Goal: Task Accomplishment & Management: Manage account settings

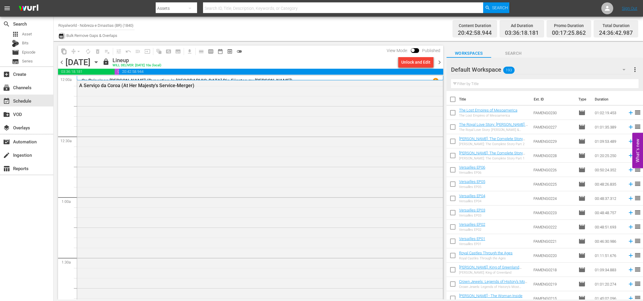
click at [62, 35] on icon "button" at bounding box center [61, 36] width 4 height 5
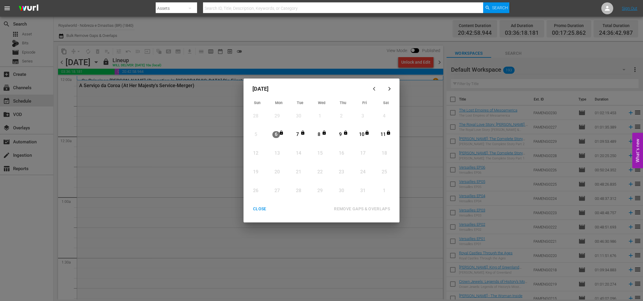
click at [253, 208] on div "CLOSE" at bounding box center [259, 208] width 23 height 7
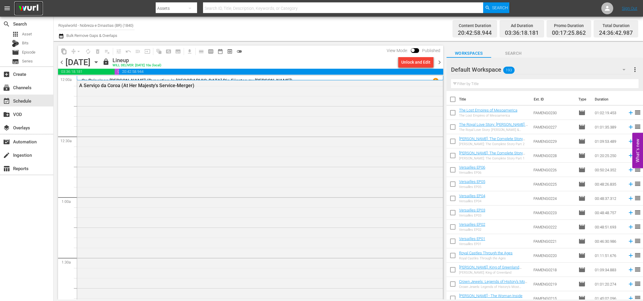
click at [22, 9] on img at bounding box center [28, 8] width 29 height 14
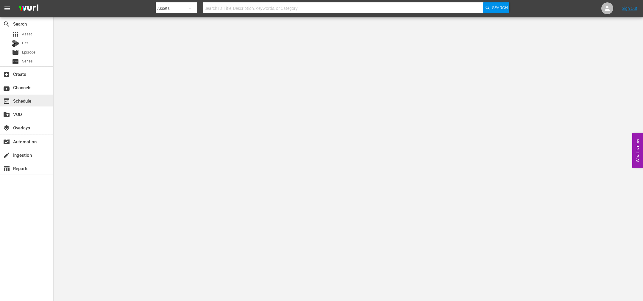
click at [25, 97] on div "event_available Schedule" at bounding box center [16, 99] width 33 height 5
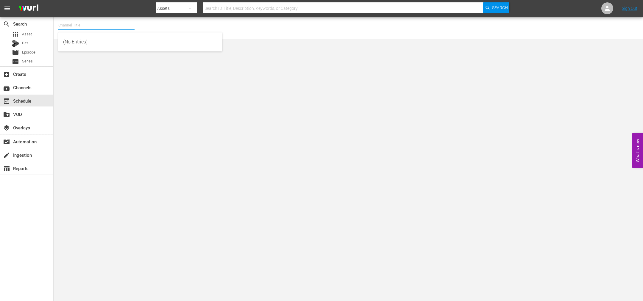
click at [90, 24] on input "text" at bounding box center [96, 25] width 76 height 14
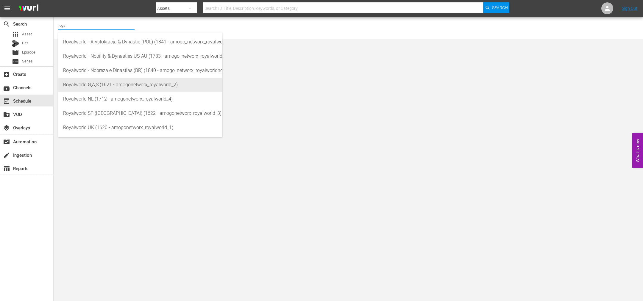
click at [146, 88] on div "Royalworld G,A,S (1621 - amogonetworx_royalworld_2)" at bounding box center [140, 85] width 154 height 14
type input "Royalworld G,A,S (1621 - amogonetworx_royalworld_2)"
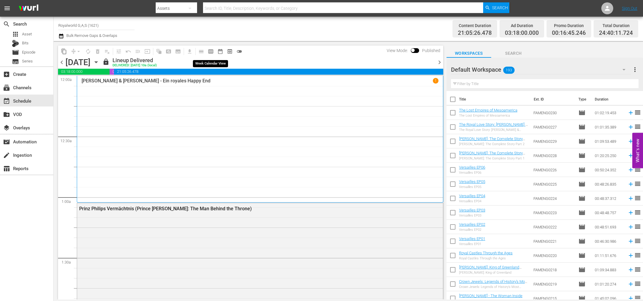
click at [212, 51] on span "calendar_view_week_outlined" at bounding box center [211, 52] width 6 height 6
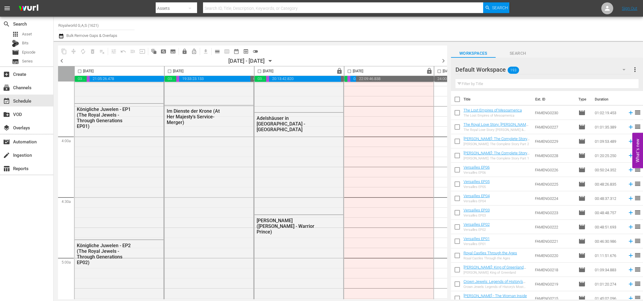
scroll to position [536, 0]
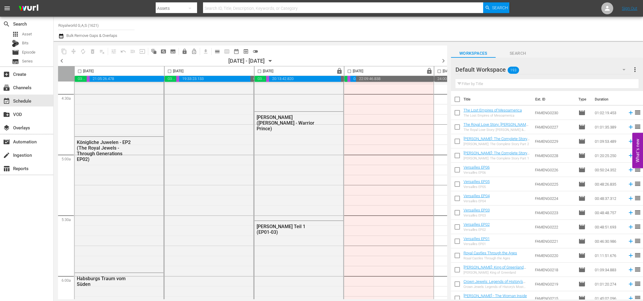
click at [63, 61] on span "chevron_left" at bounding box center [61, 60] width 7 height 7
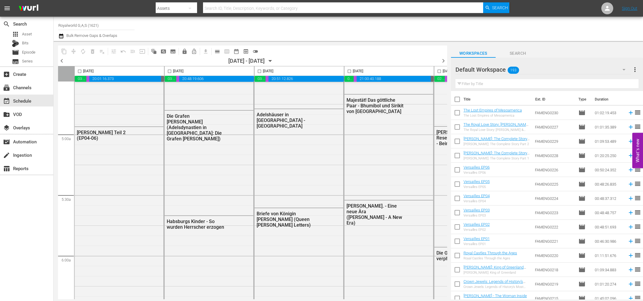
scroll to position [546, 0]
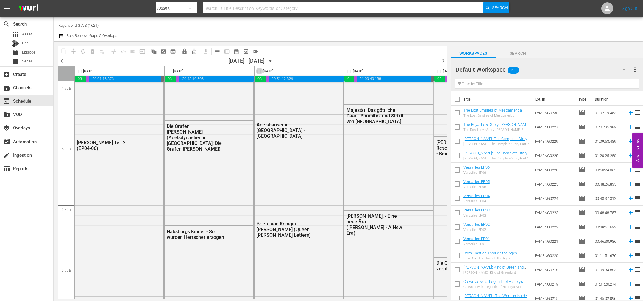
click at [259, 71] on input "checkbox" at bounding box center [259, 72] width 7 height 7
checkbox input "true"
click at [65, 53] on span "content_copy" at bounding box center [64, 52] width 6 height 6
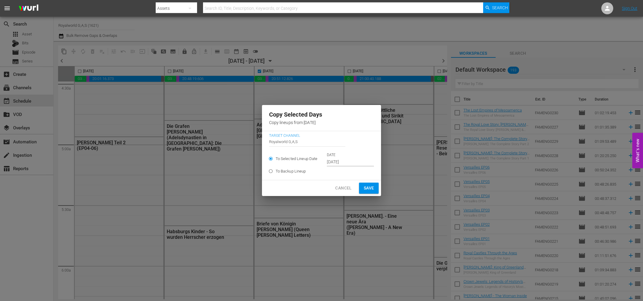
click at [347, 163] on input "[DATE]" at bounding box center [350, 162] width 47 height 9
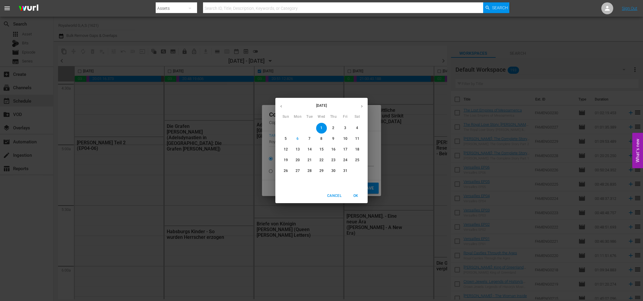
click at [333, 140] on p "9" at bounding box center [333, 138] width 2 height 5
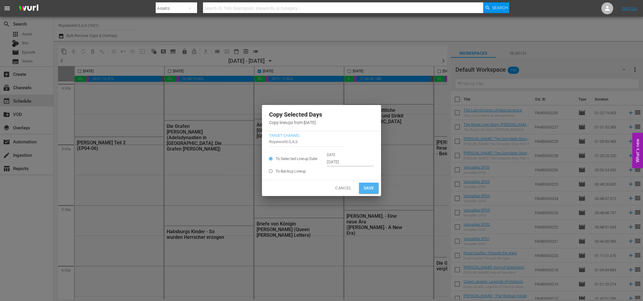
click at [370, 190] on span "Save" at bounding box center [369, 188] width 10 height 7
type input "[DATE]"
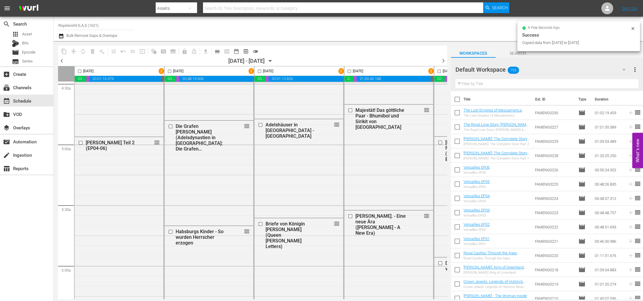
checkbox input "false"
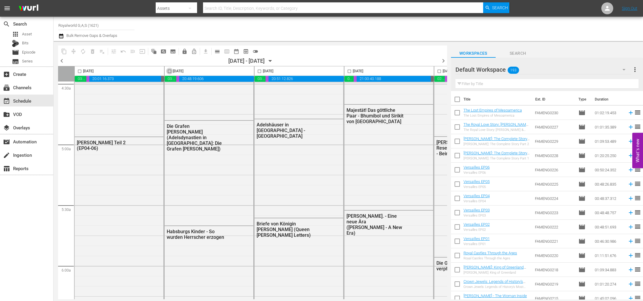
click at [166, 69] on input "checkbox" at bounding box center [169, 72] width 7 height 7
checkbox input "true"
click at [66, 51] on span "content_copy" at bounding box center [64, 52] width 6 height 6
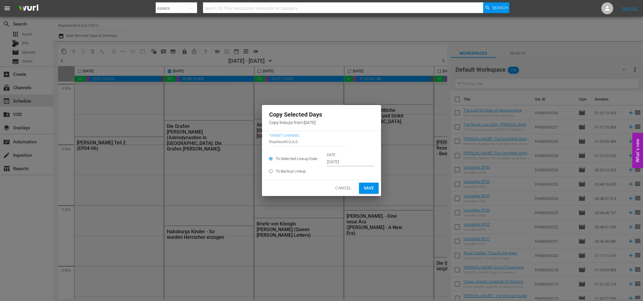
click at [359, 161] on input "[DATE]" at bounding box center [350, 162] width 47 height 9
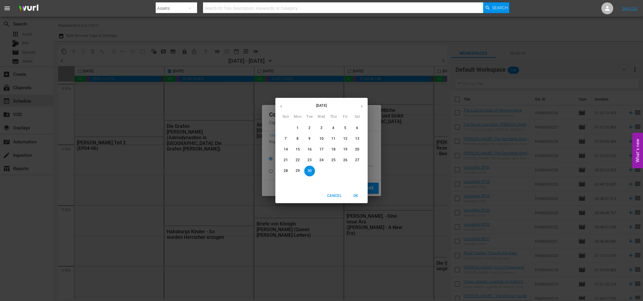
click at [362, 105] on icon "button" at bounding box center [362, 106] width 4 height 4
click at [346, 140] on p "10" at bounding box center [345, 138] width 4 height 5
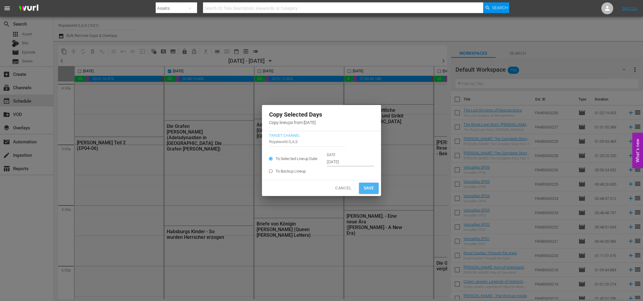
click at [366, 188] on span "Save" at bounding box center [369, 188] width 10 height 7
type input "[DATE]"
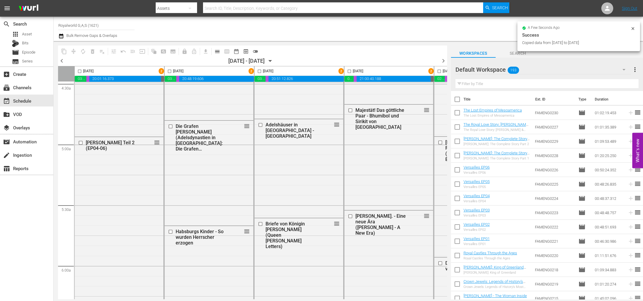
checkbox input "false"
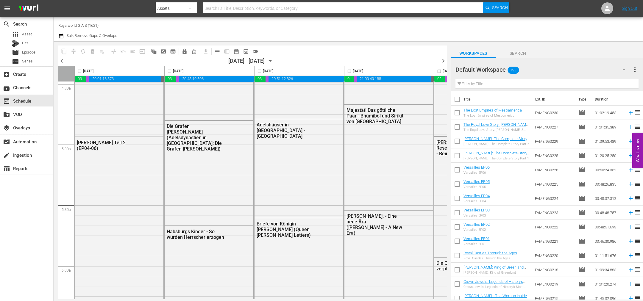
click at [349, 71] on input "checkbox" at bounding box center [349, 72] width 7 height 7
checkbox input "true"
click at [64, 51] on span "content_copy" at bounding box center [64, 52] width 6 height 6
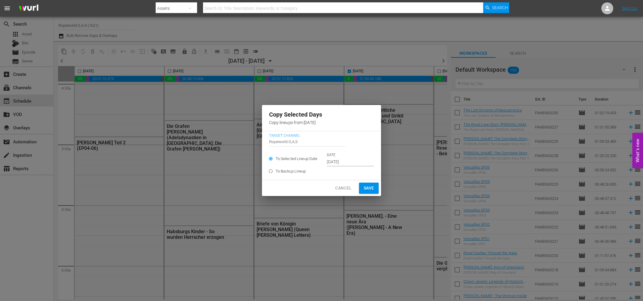
click at [348, 162] on input "[DATE]" at bounding box center [350, 162] width 47 height 9
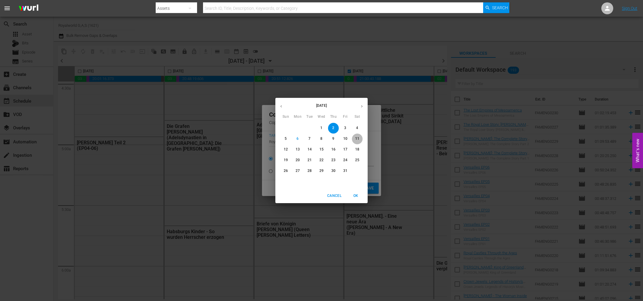
click at [359, 139] on span "11" at bounding box center [357, 138] width 11 height 5
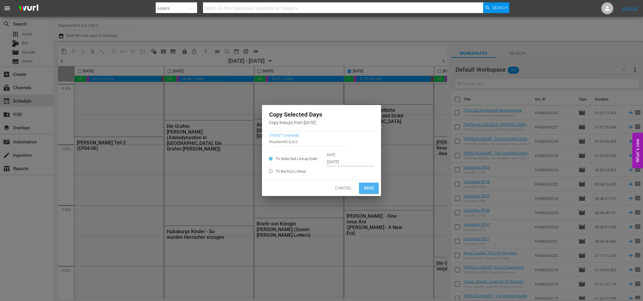
click at [367, 188] on span "Save" at bounding box center [369, 188] width 10 height 7
type input "[DATE]"
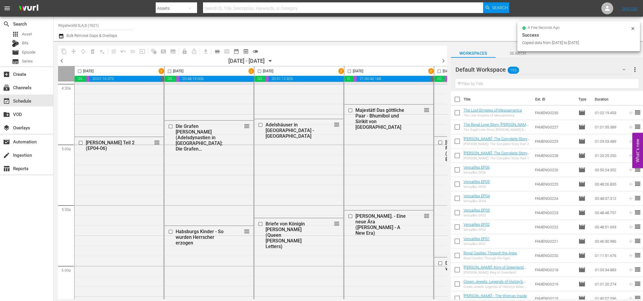
checkbox input "false"
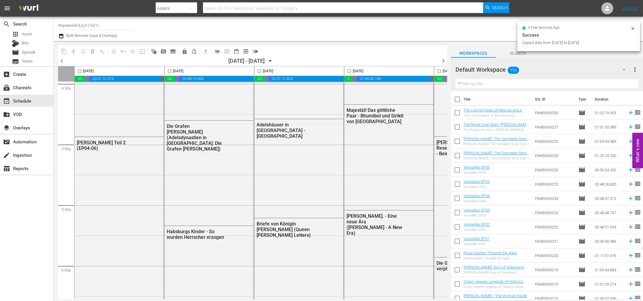
click at [446, 62] on span "chevron_right" at bounding box center [443, 60] width 7 height 7
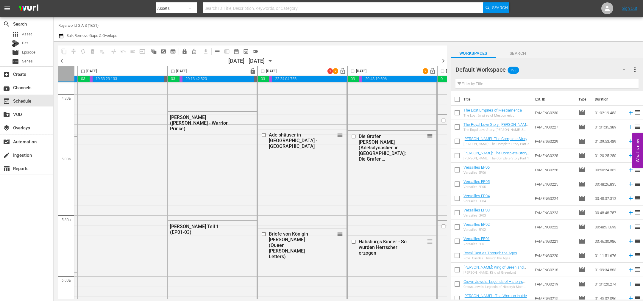
scroll to position [536, 258]
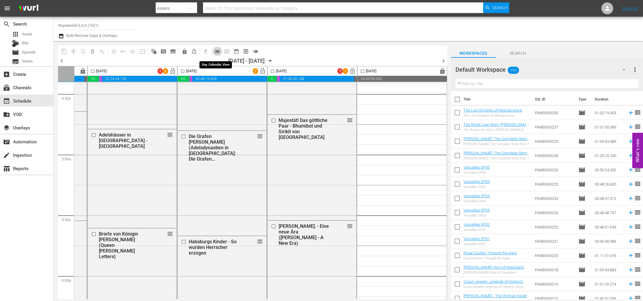
click at [219, 51] on span "calendar_view_day_outlined" at bounding box center [217, 52] width 6 height 6
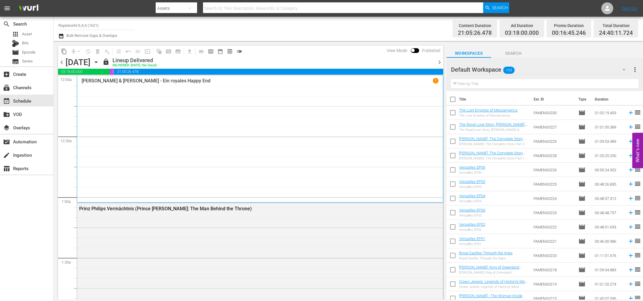
click at [439, 61] on span "chevron_right" at bounding box center [439, 62] width 7 height 7
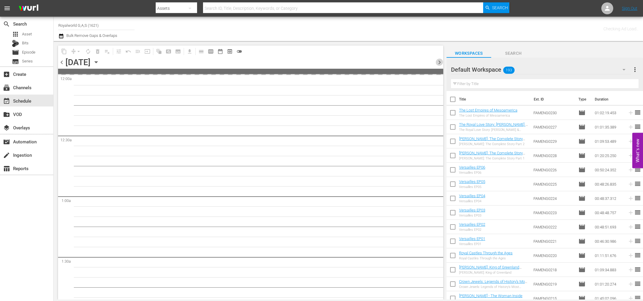
click at [439, 61] on span "chevron_right" at bounding box center [439, 62] width 7 height 7
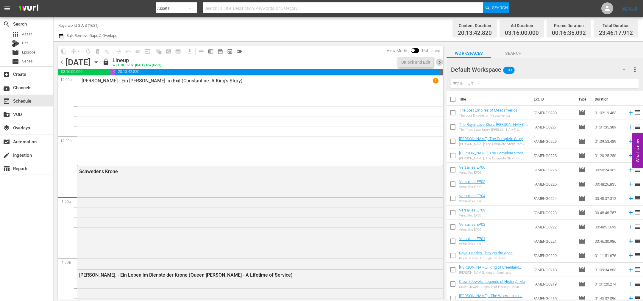
click at [439, 61] on span "chevron_right" at bounding box center [439, 62] width 7 height 7
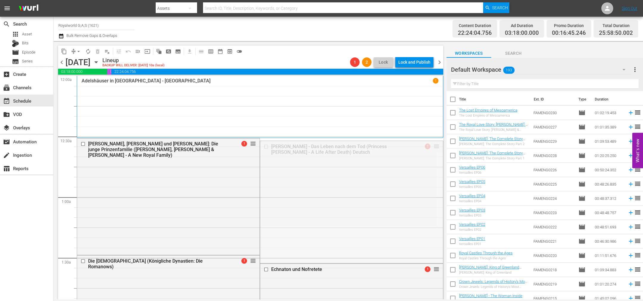
drag, startPoint x: 429, startPoint y: 148, endPoint x: 416, endPoint y: 183, distance: 37.1
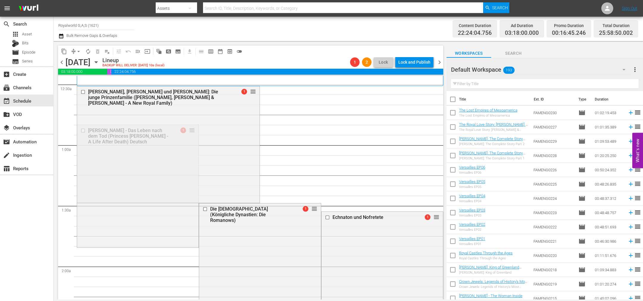
scroll to position [45, 0]
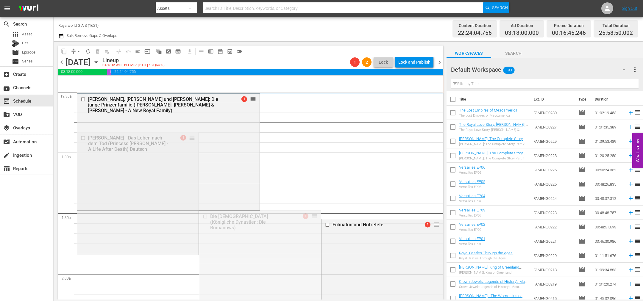
drag, startPoint x: 312, startPoint y: 217, endPoint x: 306, endPoint y: 257, distance: 40.8
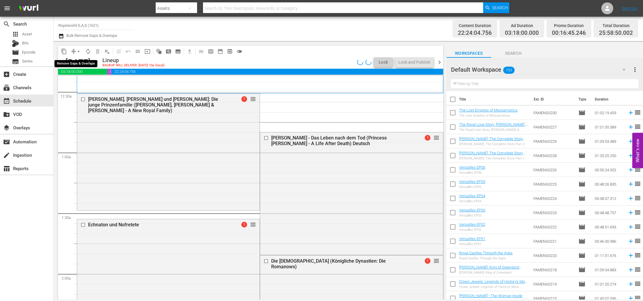
click at [79, 51] on span "arrow_drop_down" at bounding box center [79, 52] width 6 height 6
click at [83, 84] on li "Align to End of Previous Day" at bounding box center [79, 83] width 63 height 10
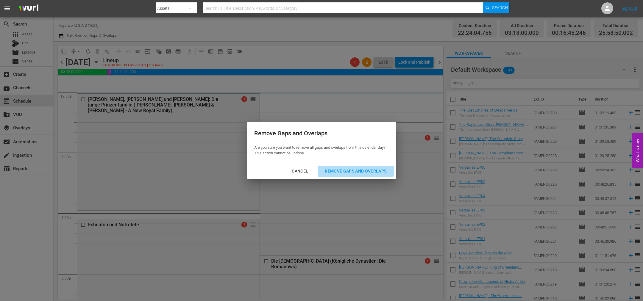
click at [328, 168] on div "Remove Gaps and Overlaps" at bounding box center [355, 171] width 71 height 7
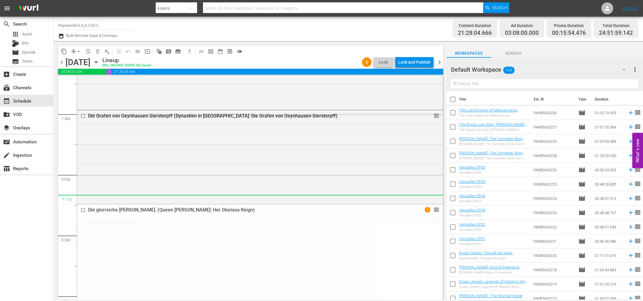
scroll to position [2281, 0]
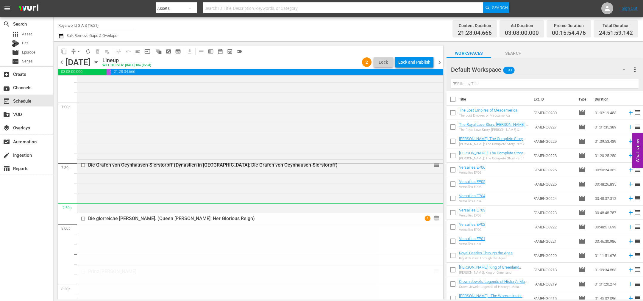
drag, startPoint x: 428, startPoint y: 178, endPoint x: 391, endPoint y: 207, distance: 47.2
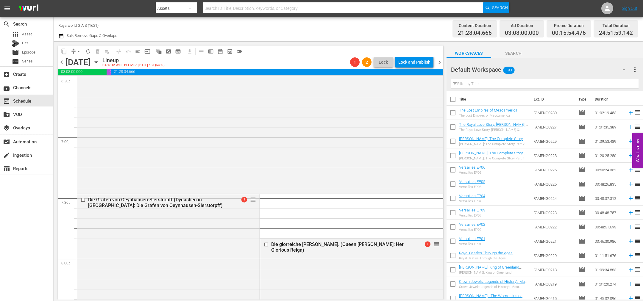
scroll to position [2253, 0]
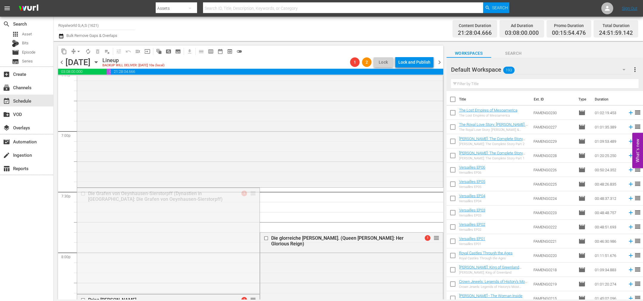
drag, startPoint x: 248, startPoint y: 194, endPoint x: 254, endPoint y: 270, distance: 75.9
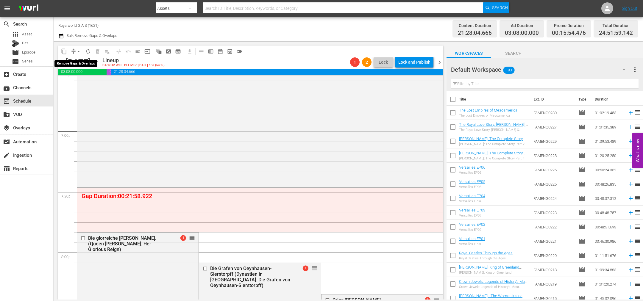
drag, startPoint x: 78, startPoint y: 49, endPoint x: 79, endPoint y: 55, distance: 6.3
click at [79, 50] on span "arrow_drop_down" at bounding box center [79, 52] width 6 height 6
click at [80, 80] on li "Align to End of Previous Day" at bounding box center [79, 83] width 63 height 10
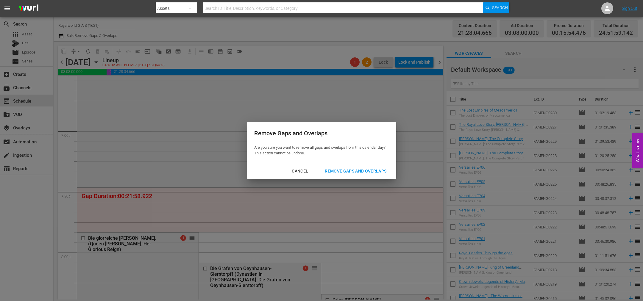
click at [358, 172] on div "Remove Gaps and Overlaps" at bounding box center [355, 171] width 71 height 7
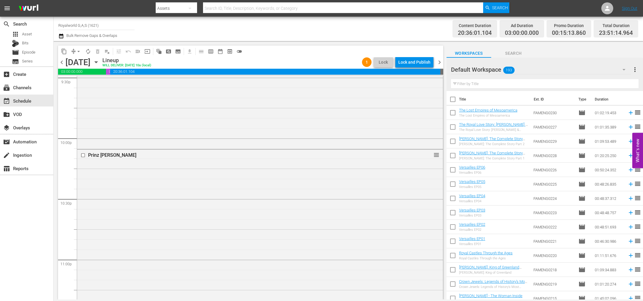
scroll to position [2736, 0]
click at [414, 64] on div "Lock and Publish" at bounding box center [414, 62] width 32 height 11
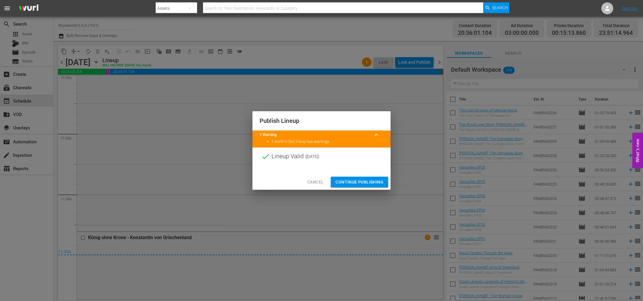
click at [365, 184] on span "Continue Publishing" at bounding box center [360, 182] width 48 height 7
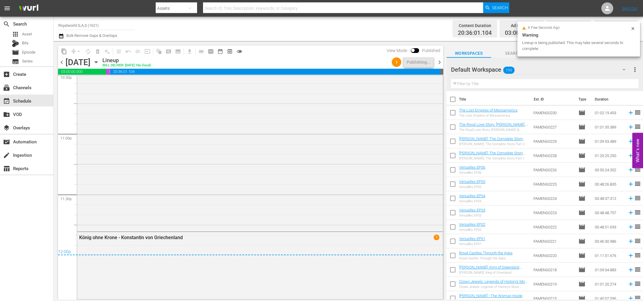
click at [440, 62] on span "chevron_right" at bounding box center [439, 62] width 7 height 7
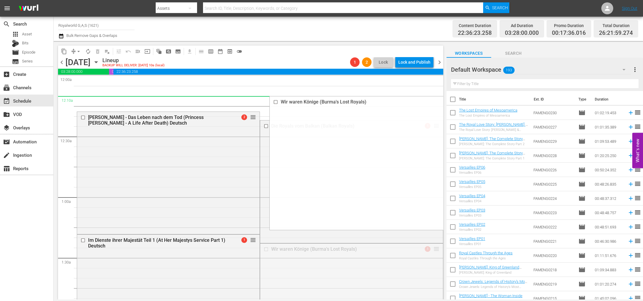
drag, startPoint x: 430, startPoint y: 251, endPoint x: 400, endPoint y: 97, distance: 156.5
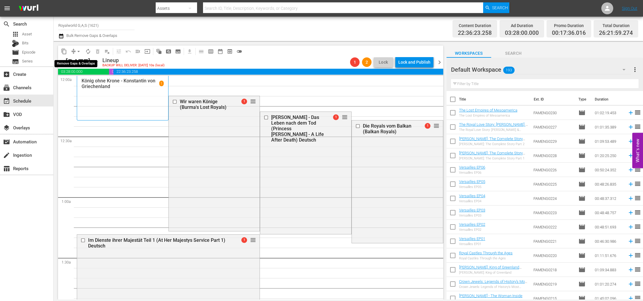
click at [78, 50] on span "arrow_drop_down" at bounding box center [79, 52] width 6 height 6
click at [83, 83] on li "Align to End of Previous Day" at bounding box center [79, 83] width 63 height 10
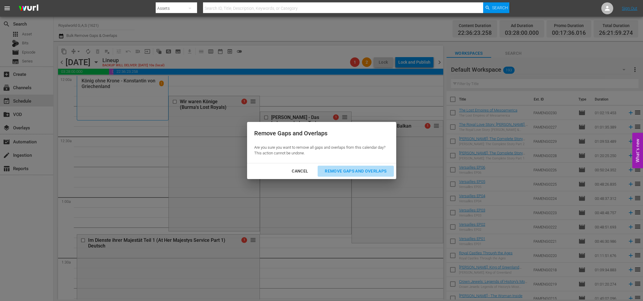
click at [349, 173] on div "Remove Gaps and Overlaps" at bounding box center [355, 171] width 71 height 7
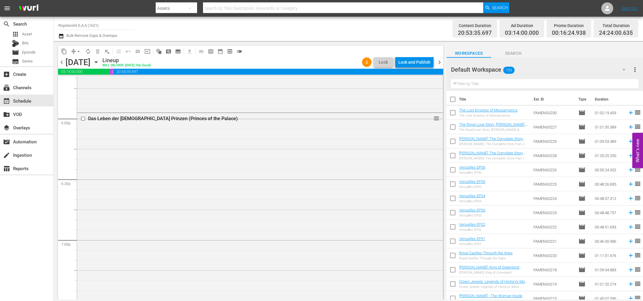
scroll to position [2367, 0]
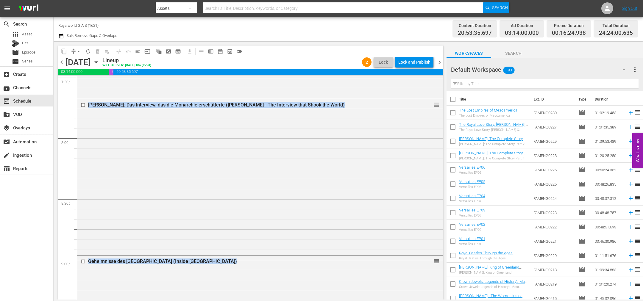
drag, startPoint x: 426, startPoint y: 104, endPoint x: 446, endPoint y: 146, distance: 46.4
click at [446, 146] on div "content_copy compress arrow_drop_down autorenew_outlined delete_forever_outline…" at bounding box center [250, 170] width 393 height 259
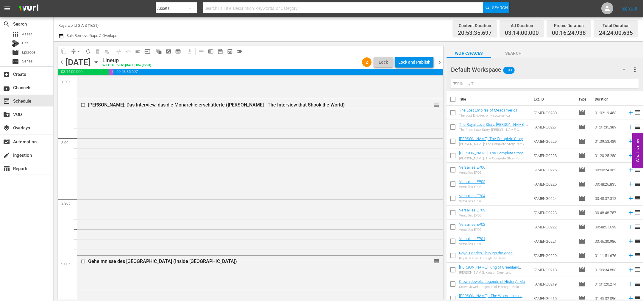
click at [428, 50] on div "content_copy compress arrow_drop_down autorenew_outlined delete_forever_outline…" at bounding box center [250, 52] width 385 height 12
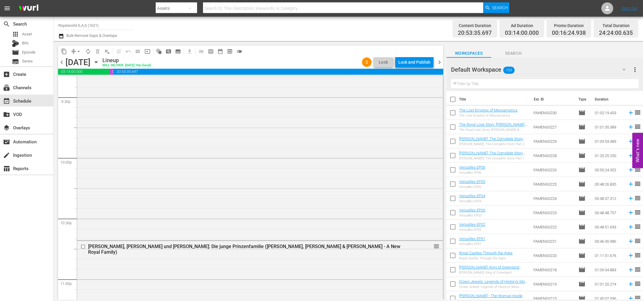
scroll to position [2784, 0]
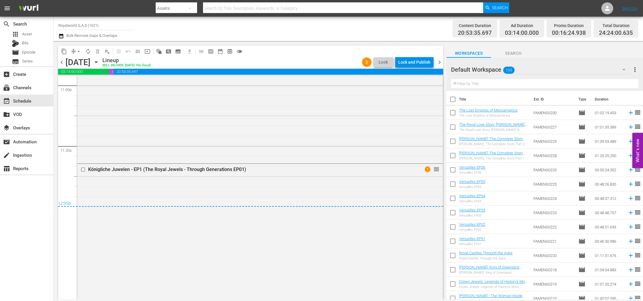
drag, startPoint x: 428, startPoint y: 105, endPoint x: 369, endPoint y: 190, distance: 103.7
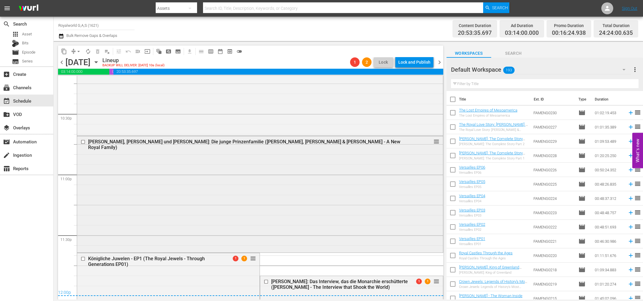
scroll to position [2650, 0]
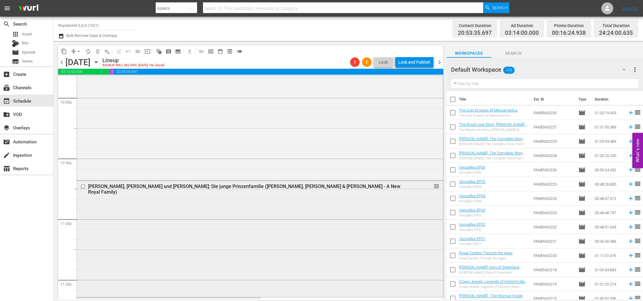
drag, startPoint x: 431, startPoint y: 280, endPoint x: 417, endPoint y: 254, distance: 29.0
click at [417, 254] on div "[PERSON_NAME], [PERSON_NAME] und [PERSON_NAME]: Die junge Prinzenfamilie ([PERS…" at bounding box center [260, 239] width 367 height 117
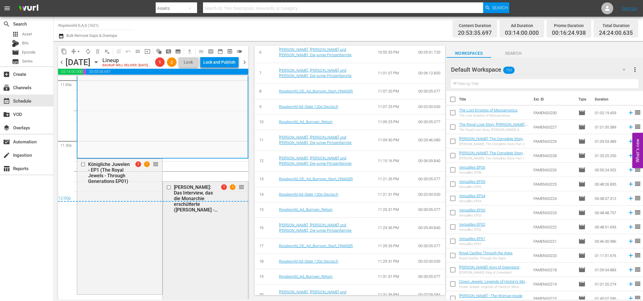
scroll to position [2828, 0]
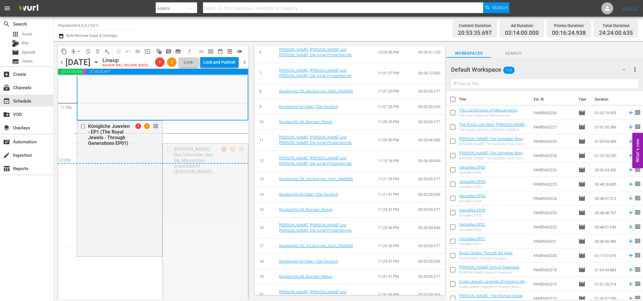
drag, startPoint x: 235, startPoint y: 150, endPoint x: 219, endPoint y: 92, distance: 60.0
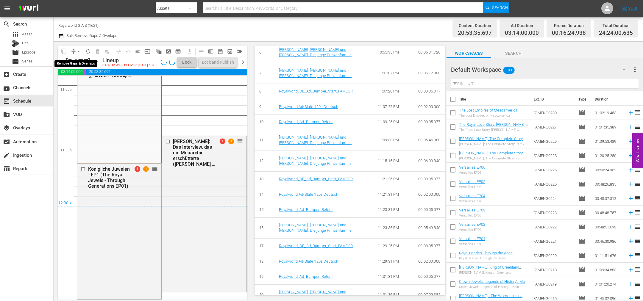
scroll to position [2784, 0]
click at [79, 52] on span "arrow_drop_down" at bounding box center [79, 52] width 6 height 6
click at [83, 82] on li "Align to End of Previous Day" at bounding box center [79, 83] width 63 height 10
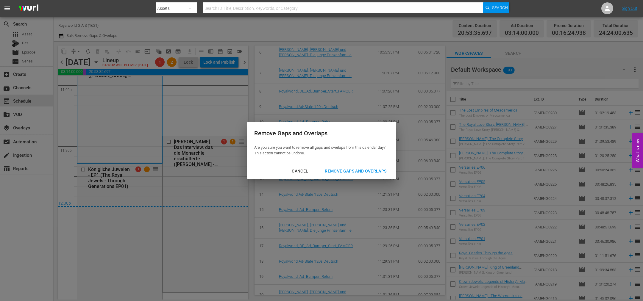
click at [346, 172] on div "Remove Gaps and Overlaps" at bounding box center [355, 171] width 71 height 7
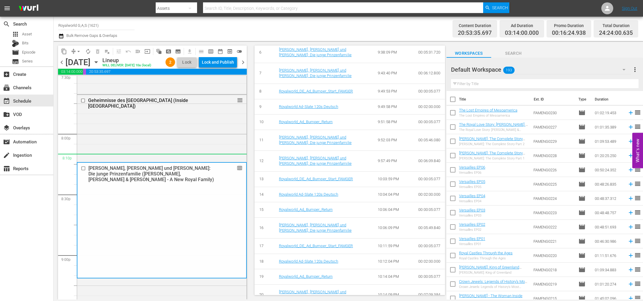
scroll to position [2316, 0]
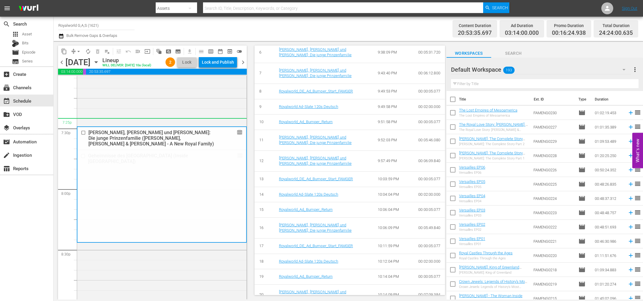
drag, startPoint x: 231, startPoint y: 230, endPoint x: 219, endPoint y: 122, distance: 108.5
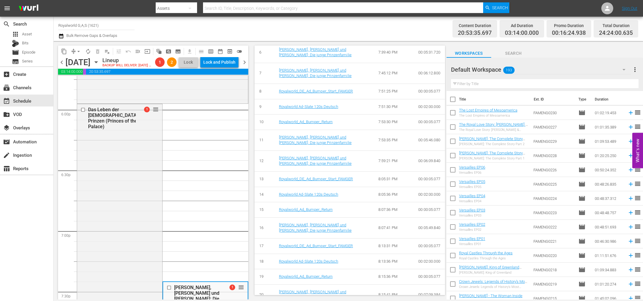
scroll to position [2137, 0]
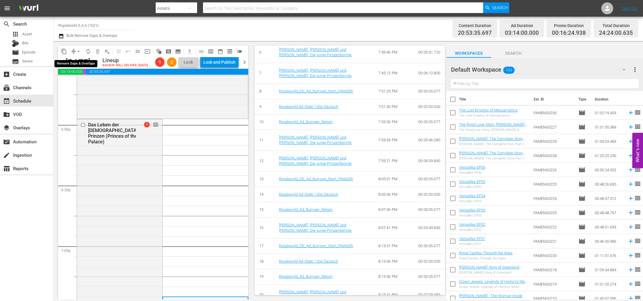
click at [79, 53] on span "arrow_drop_down" at bounding box center [79, 52] width 6 height 6
click at [81, 83] on li "Align to End of Previous Day" at bounding box center [79, 83] width 63 height 10
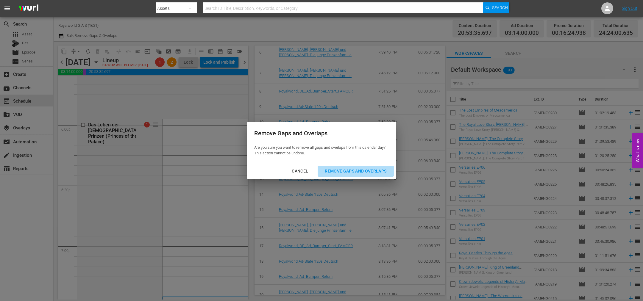
click at [341, 171] on div "Remove Gaps and Overlaps" at bounding box center [355, 171] width 71 height 7
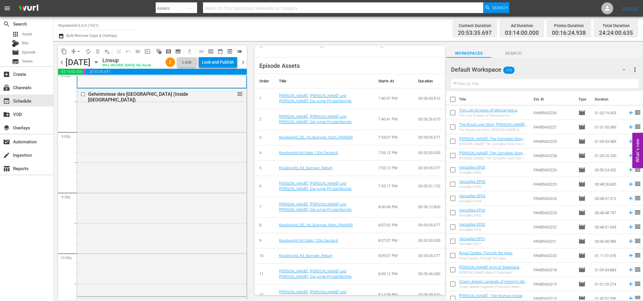
scroll to position [2495, 0]
click at [209, 64] on div "Lock and Publish" at bounding box center [218, 62] width 32 height 11
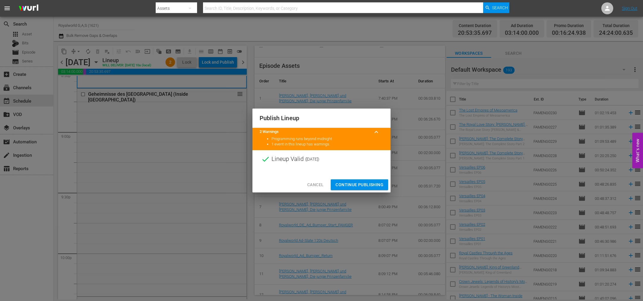
click at [364, 184] on span "Continue Publishing" at bounding box center [360, 184] width 48 height 7
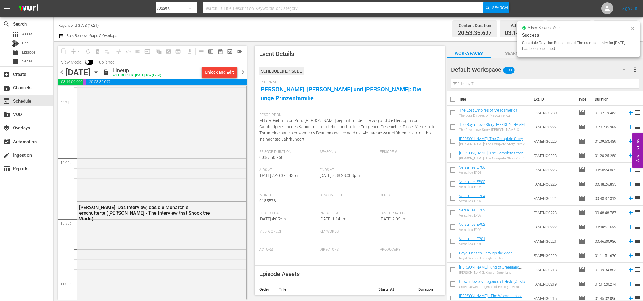
scroll to position [2794, 0]
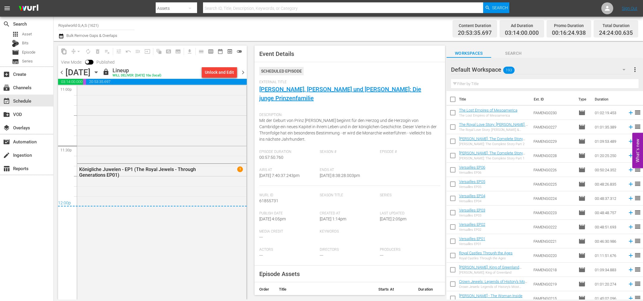
click at [243, 72] on span "chevron_right" at bounding box center [242, 72] width 7 height 7
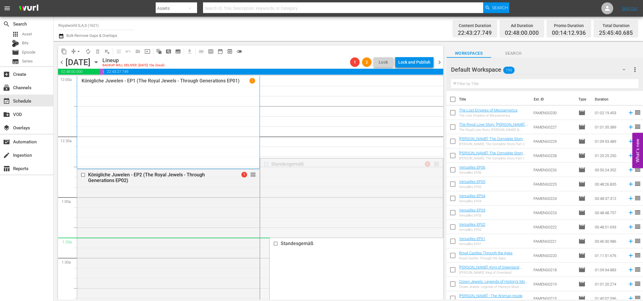
drag, startPoint x: 431, startPoint y: 165, endPoint x: 400, endPoint y: 242, distance: 82.6
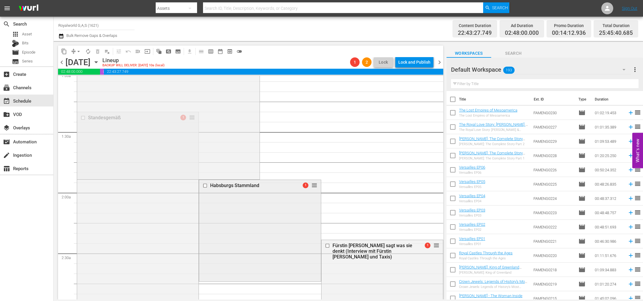
scroll to position [134, 0]
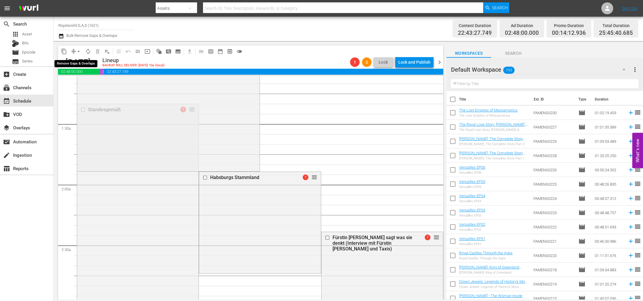
click at [77, 51] on span "arrow_drop_down" at bounding box center [79, 52] width 6 height 6
click at [84, 85] on li "Align to End of Previous Day" at bounding box center [79, 83] width 63 height 10
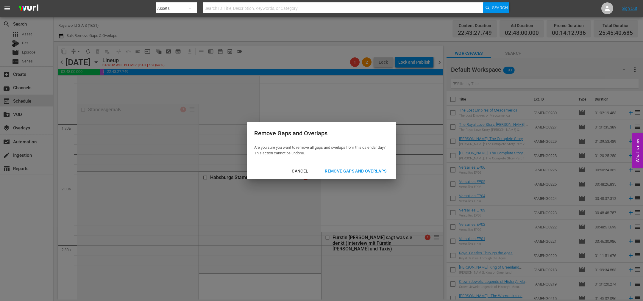
click at [376, 175] on div "Remove Gaps and Overlaps" at bounding box center [355, 171] width 71 height 7
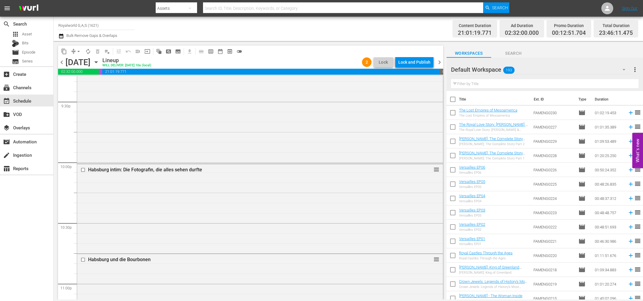
scroll to position [2756, 0]
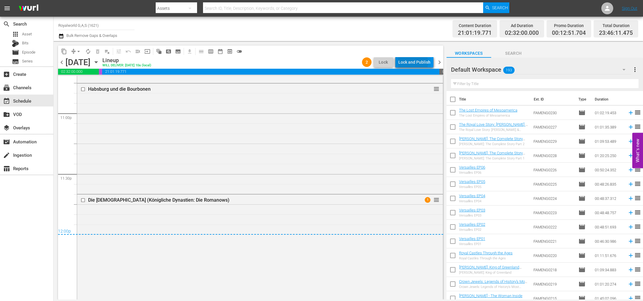
click at [413, 63] on div "Lock and Publish" at bounding box center [414, 62] width 32 height 11
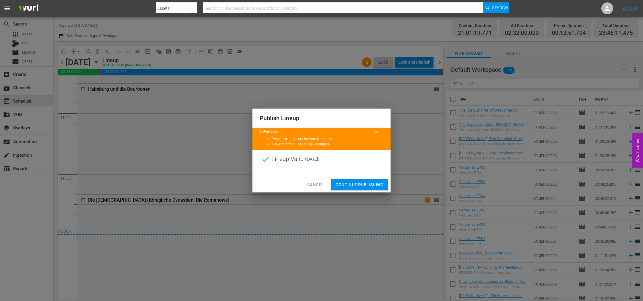
click at [357, 180] on button "Continue Publishing" at bounding box center [359, 185] width 57 height 11
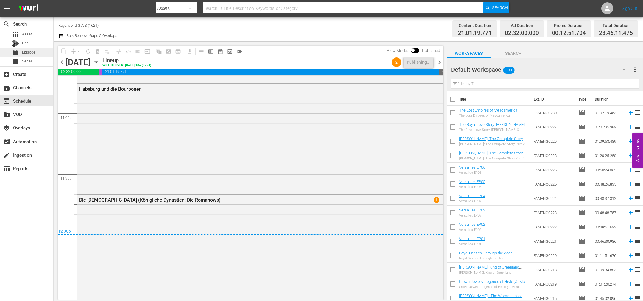
click at [26, 54] on span "Episode" at bounding box center [28, 52] width 13 height 6
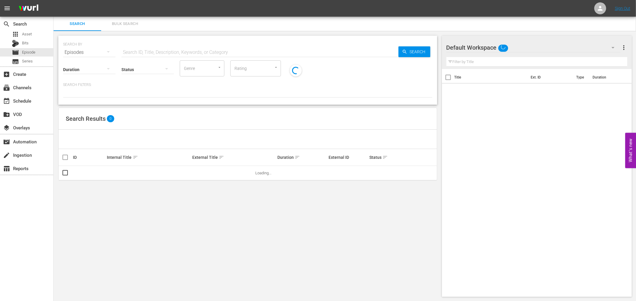
click at [169, 52] on input "text" at bounding box center [259, 52] width 277 height 14
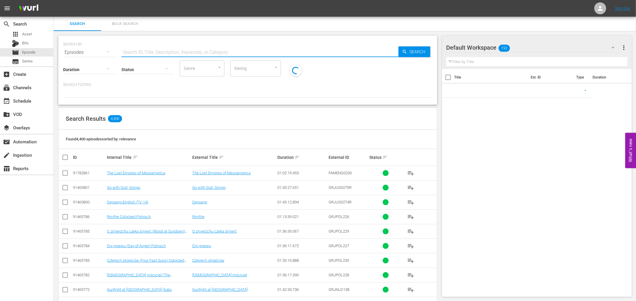
paste input "Die Ahnen der Queen"
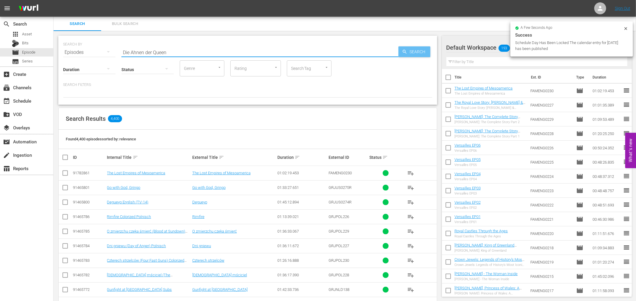
type input "Die Ahnen der Queen"
click at [408, 52] on span "Search" at bounding box center [419, 51] width 23 height 11
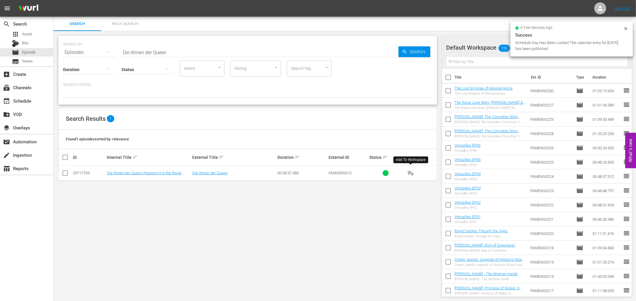
click at [410, 172] on span "playlist_add" at bounding box center [410, 173] width 7 height 7
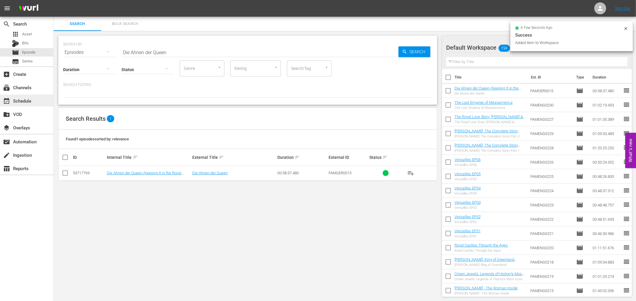
click at [15, 102] on div "event_available Schedule" at bounding box center [16, 99] width 33 height 5
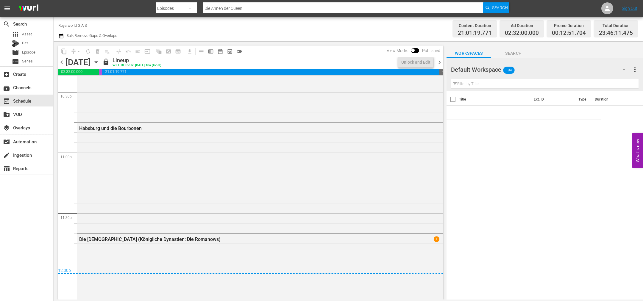
scroll to position [2756, 0]
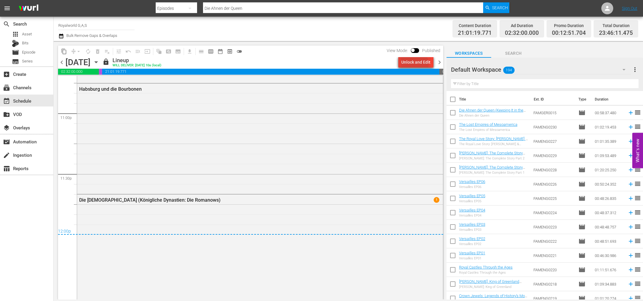
click at [414, 64] on div "Unlock and Edit" at bounding box center [415, 62] width 29 height 11
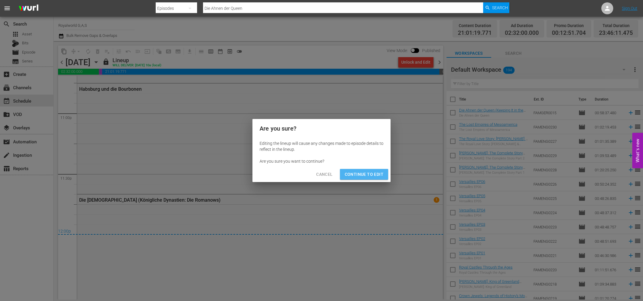
click at [366, 172] on span "Continue to Edit" at bounding box center [364, 174] width 39 height 7
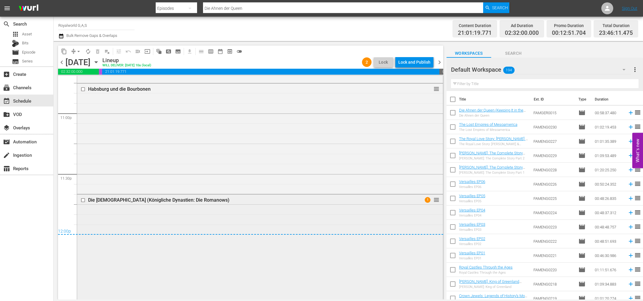
click at [83, 200] on input "checkbox" at bounding box center [84, 200] width 6 height 5
click at [96, 50] on span "delete_forever_outlined" at bounding box center [98, 52] width 6 height 6
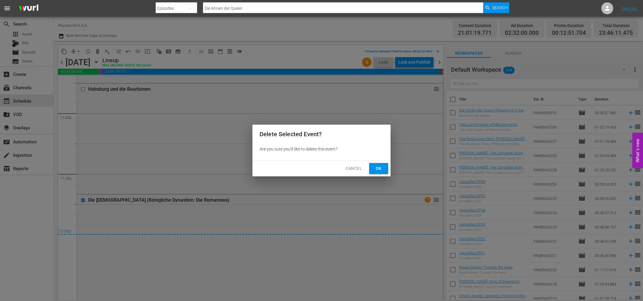
click at [375, 170] on span "Ok" at bounding box center [379, 168] width 10 height 7
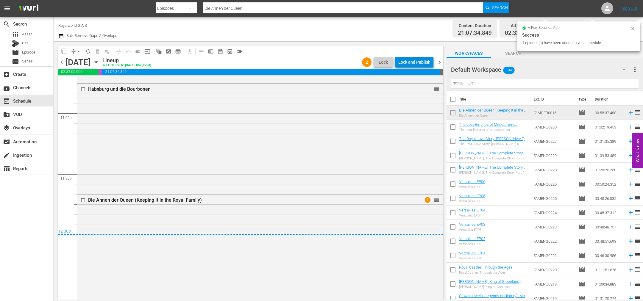
click at [417, 63] on div "Lock and Publish" at bounding box center [414, 62] width 32 height 11
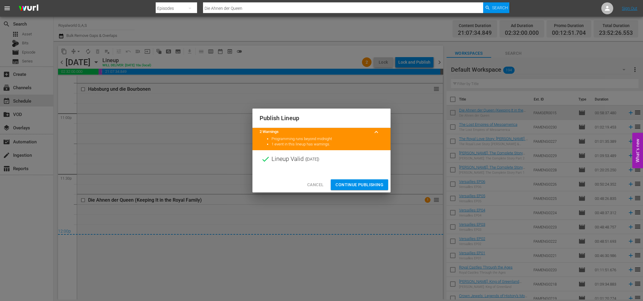
click at [367, 184] on span "Continue Publishing" at bounding box center [360, 184] width 48 height 7
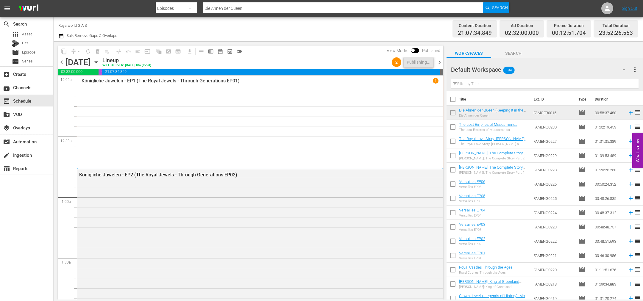
click at [437, 62] on span "chevron_right" at bounding box center [439, 62] width 7 height 7
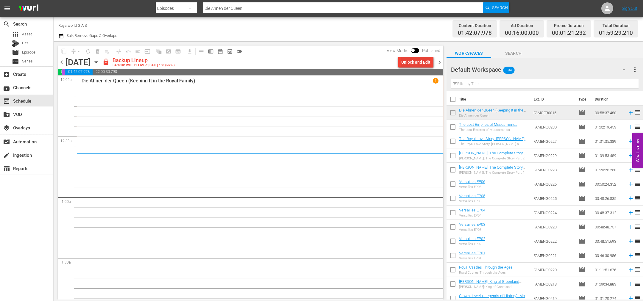
click at [406, 62] on div "Unlock and Edit" at bounding box center [415, 62] width 29 height 11
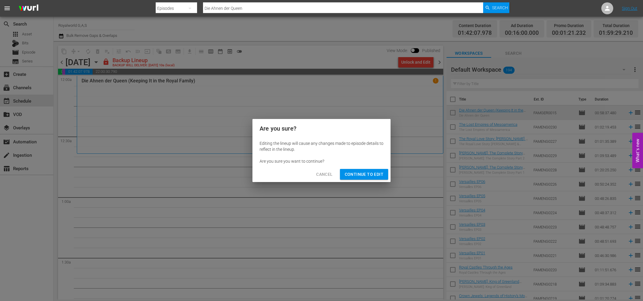
click at [371, 176] on span "Continue to Edit" at bounding box center [364, 174] width 39 height 7
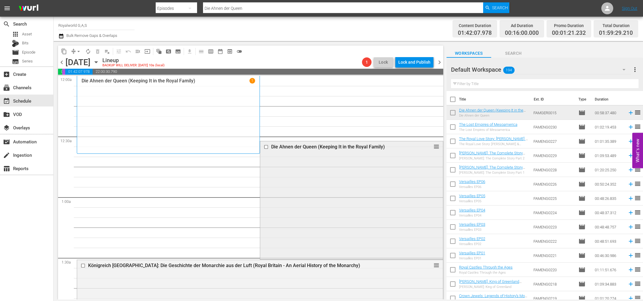
click at [264, 146] on input "checkbox" at bounding box center [267, 147] width 6 height 5
click at [97, 52] on span "delete_forever_outlined" at bounding box center [98, 52] width 6 height 6
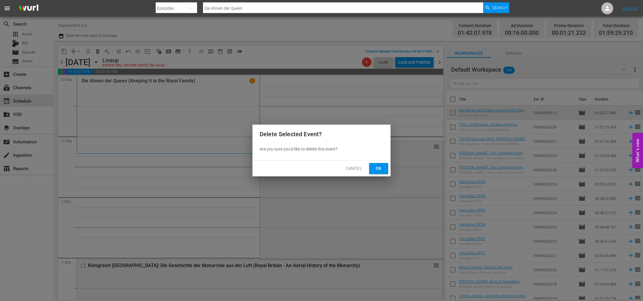
click at [375, 167] on span "Ok" at bounding box center [379, 168] width 10 height 7
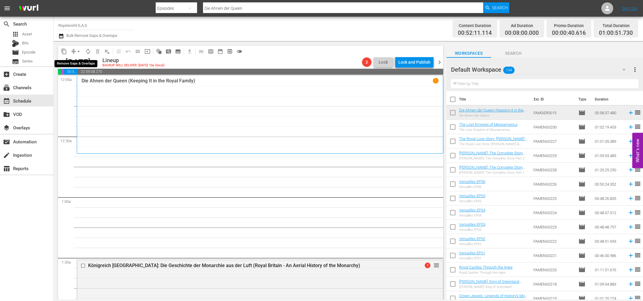
click at [79, 53] on span "arrow_drop_down" at bounding box center [79, 52] width 6 height 6
click at [80, 83] on li "Align to End of Previous Day" at bounding box center [79, 83] width 63 height 10
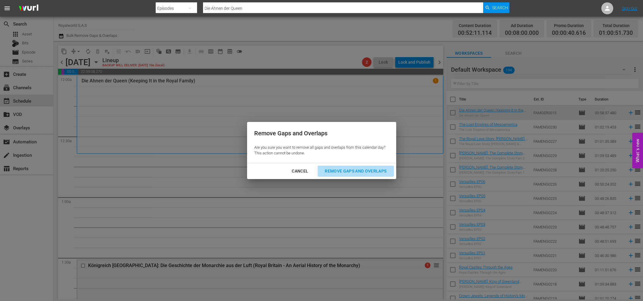
click at [387, 175] on button "Remove Gaps and Overlaps" at bounding box center [356, 171] width 76 height 11
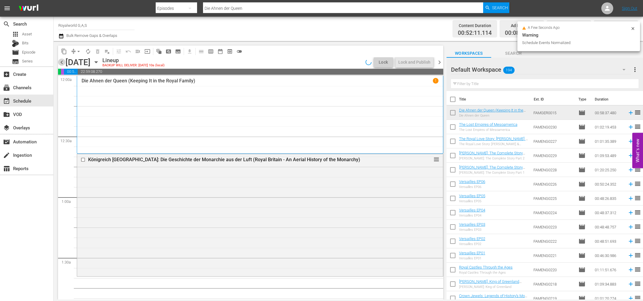
click at [62, 60] on span "chevron_left" at bounding box center [61, 62] width 7 height 7
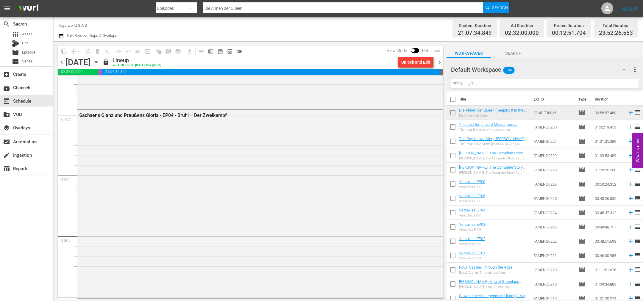
scroll to position [2769, 0]
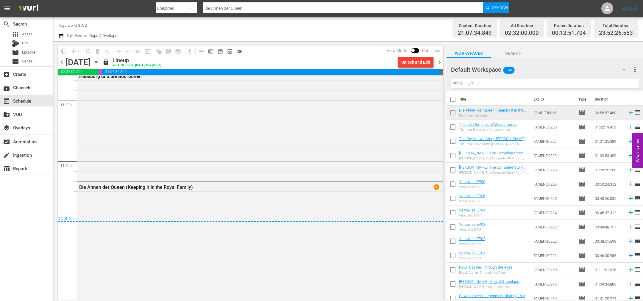
click at [62, 64] on span "chevron_left" at bounding box center [61, 62] width 7 height 7
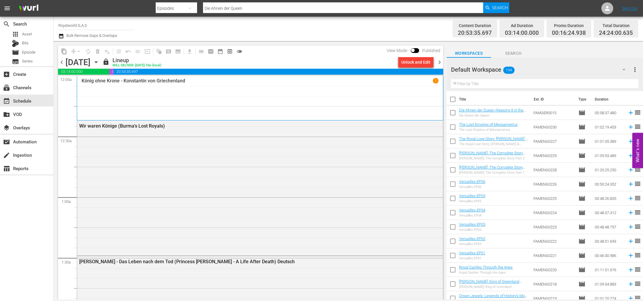
click at [61, 62] on span "chevron_left" at bounding box center [61, 62] width 7 height 7
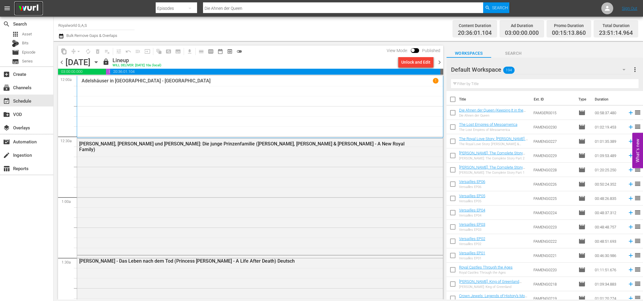
click at [26, 8] on img at bounding box center [28, 8] width 29 height 14
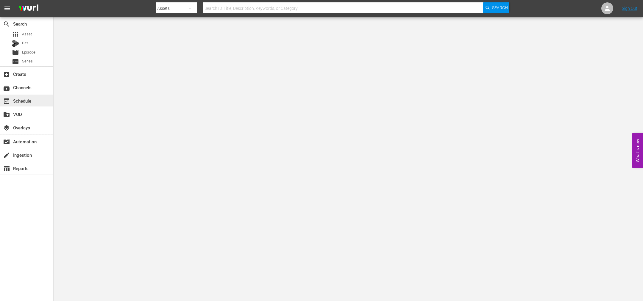
click at [24, 100] on div "event_available Schedule" at bounding box center [16, 99] width 33 height 5
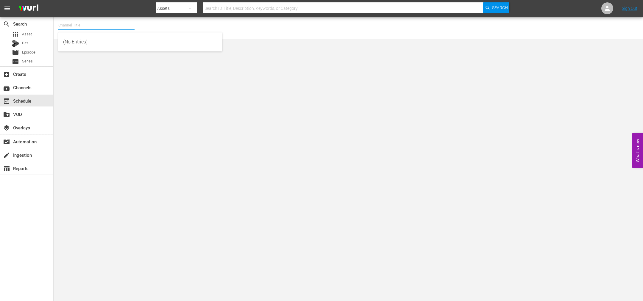
click at [84, 25] on input "text" at bounding box center [96, 25] width 76 height 14
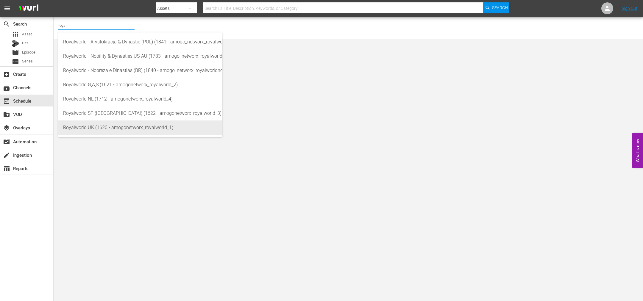
click at [81, 130] on div "Royalworld UK (1620 - amogonetworx_royalworld_1)" at bounding box center [140, 128] width 154 height 14
type input "Royalworld UK (1620 - amogonetworx_royalworld_1)"
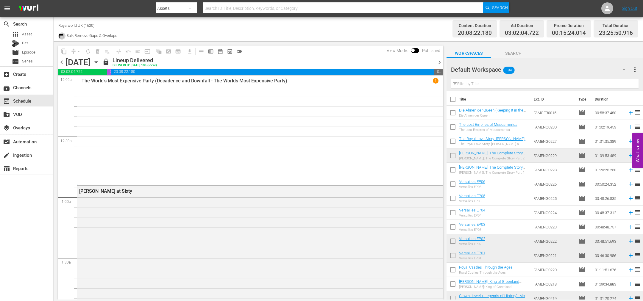
click at [61, 37] on icon "button" at bounding box center [61, 35] width 6 height 7
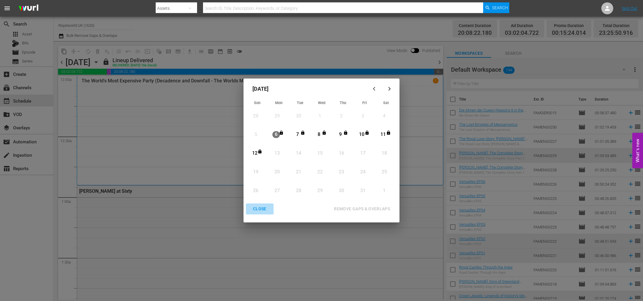
click at [255, 210] on div "CLOSE" at bounding box center [259, 208] width 23 height 7
